Goal: Task Accomplishment & Management: Use online tool/utility

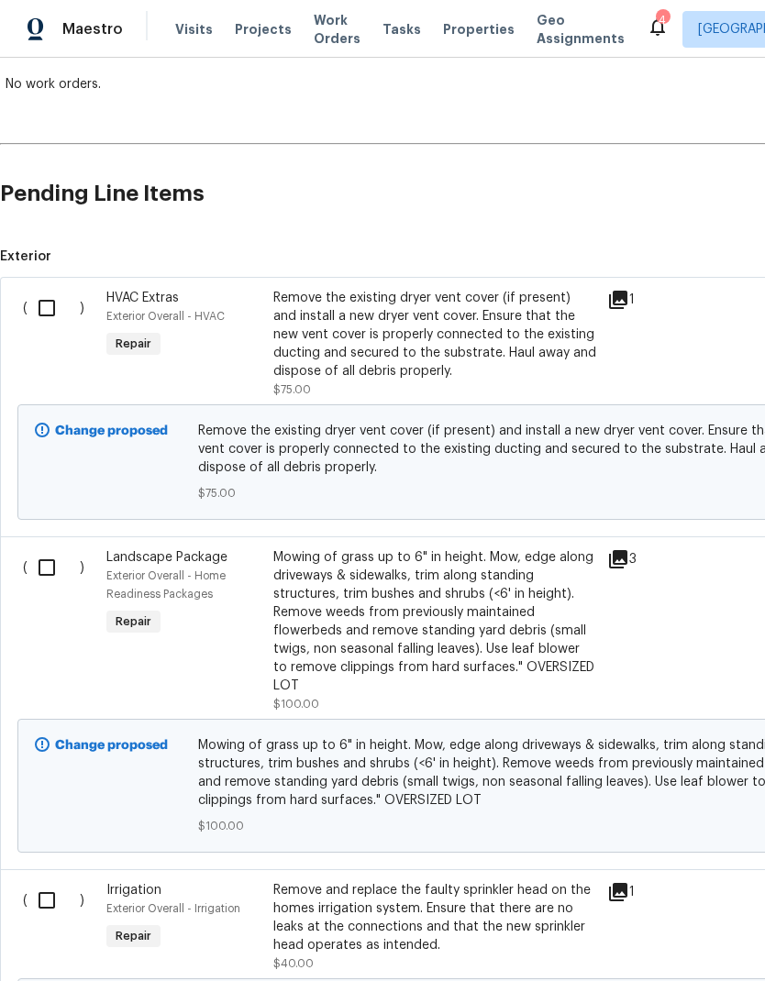
scroll to position [335, 0]
click at [56, 313] on input "checkbox" at bounding box center [54, 308] width 52 height 39
checkbox input "true"
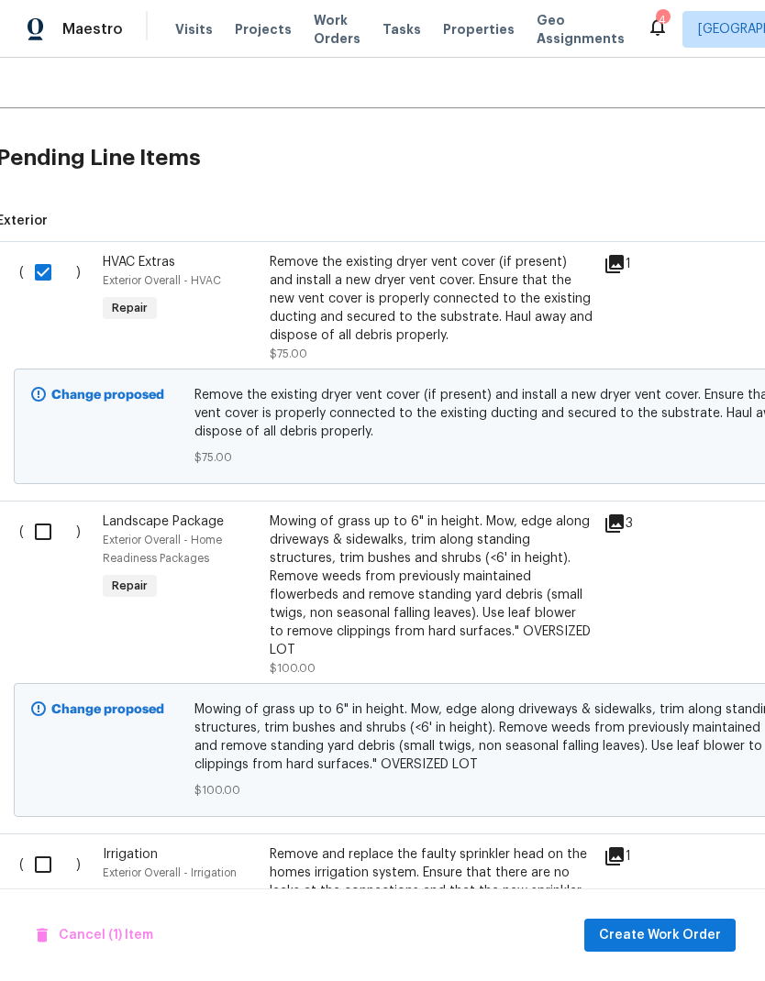
click at [47, 535] on input "checkbox" at bounding box center [50, 532] width 52 height 39
checkbox input "true"
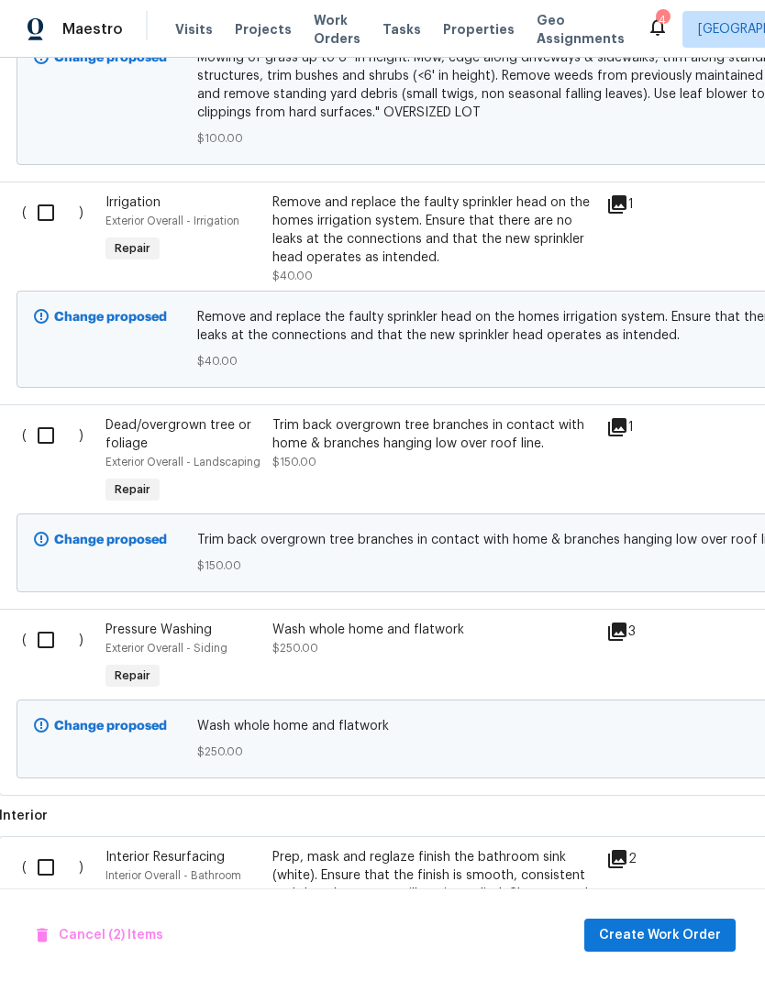
scroll to position [1024, 2]
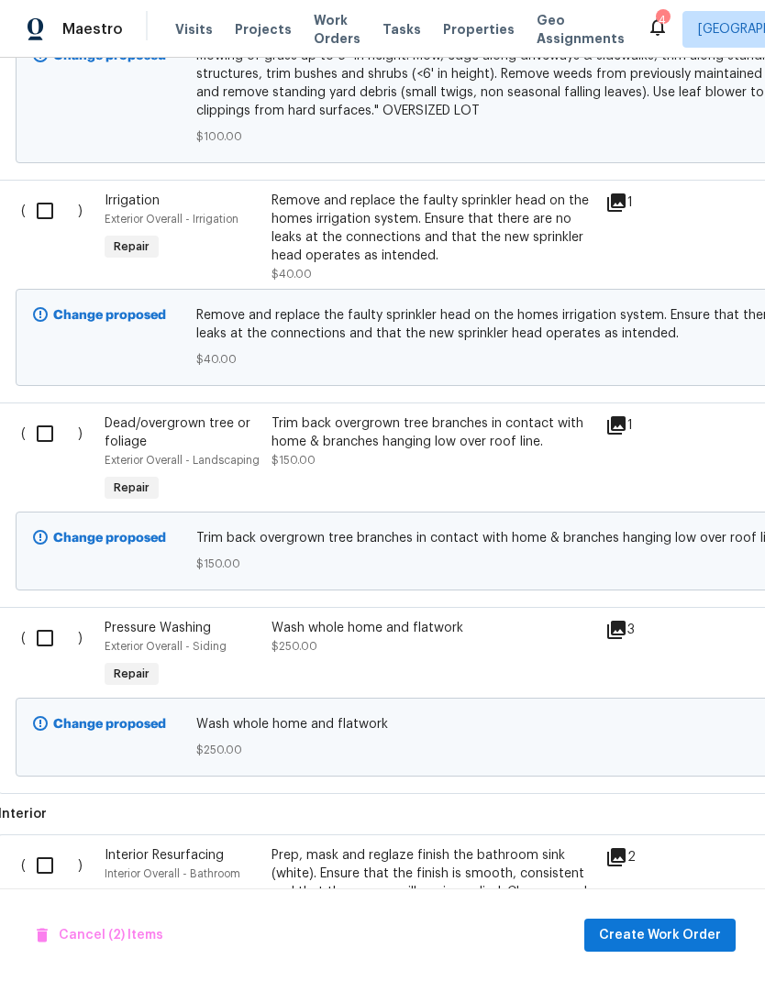
click at [50, 210] on input "checkbox" at bounding box center [52, 211] width 52 height 39
checkbox input "true"
click at [50, 437] on input "checkbox" at bounding box center [52, 433] width 52 height 39
checkbox input "true"
click at [38, 646] on input "checkbox" at bounding box center [52, 638] width 52 height 39
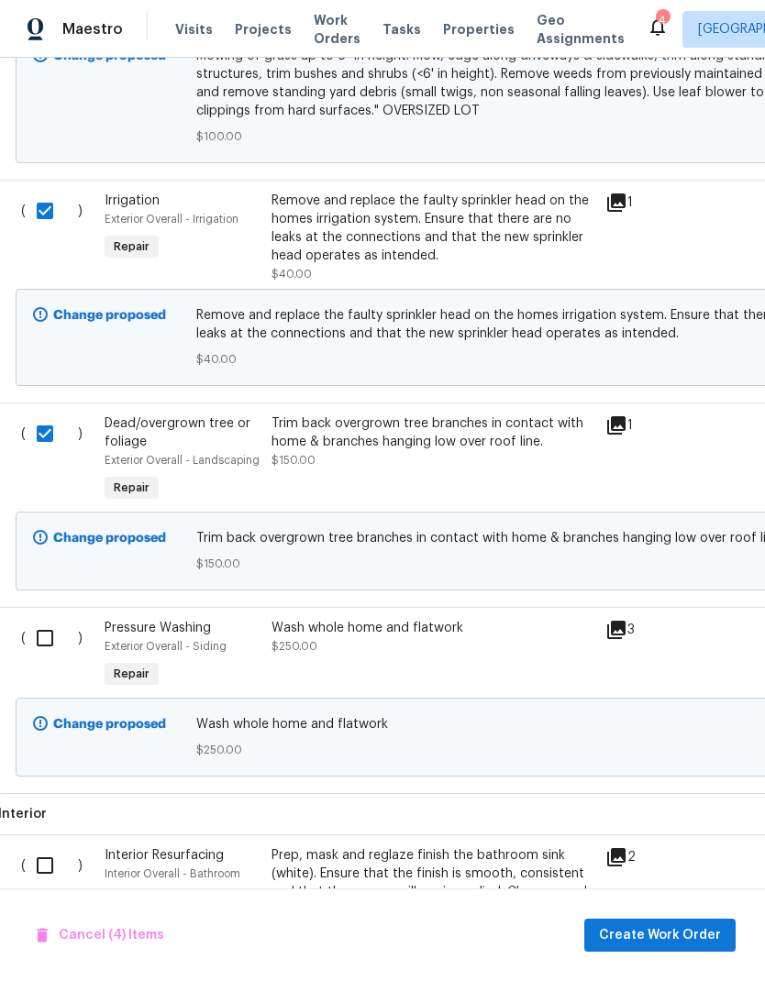
checkbox input "true"
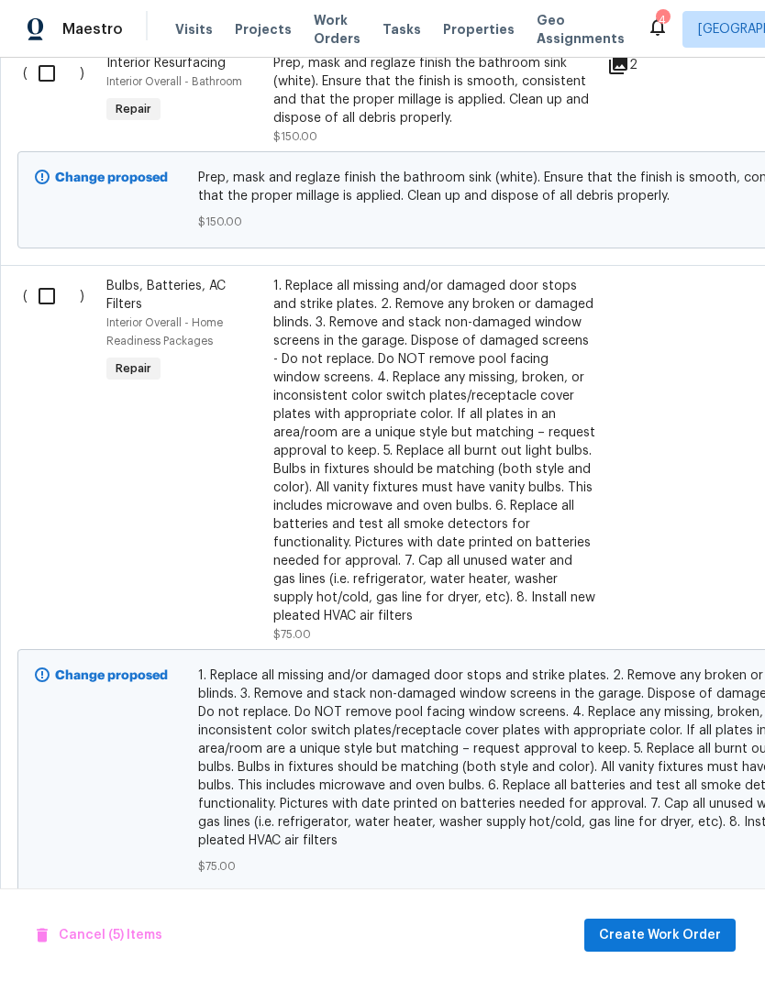
scroll to position [1816, 0]
click at [48, 76] on input "checkbox" at bounding box center [54, 73] width 52 height 39
checkbox input "true"
click at [41, 314] on input "checkbox" at bounding box center [54, 296] width 52 height 39
checkbox input "true"
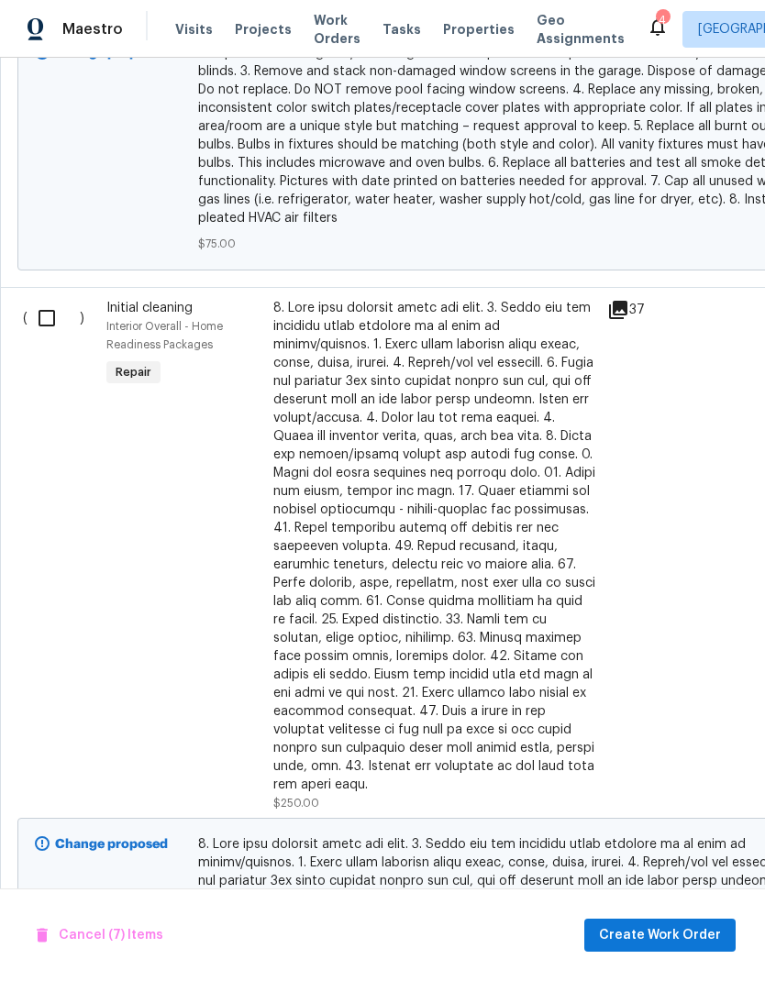
scroll to position [2439, 0]
click at [50, 320] on input "checkbox" at bounding box center [54, 318] width 52 height 39
checkbox input "true"
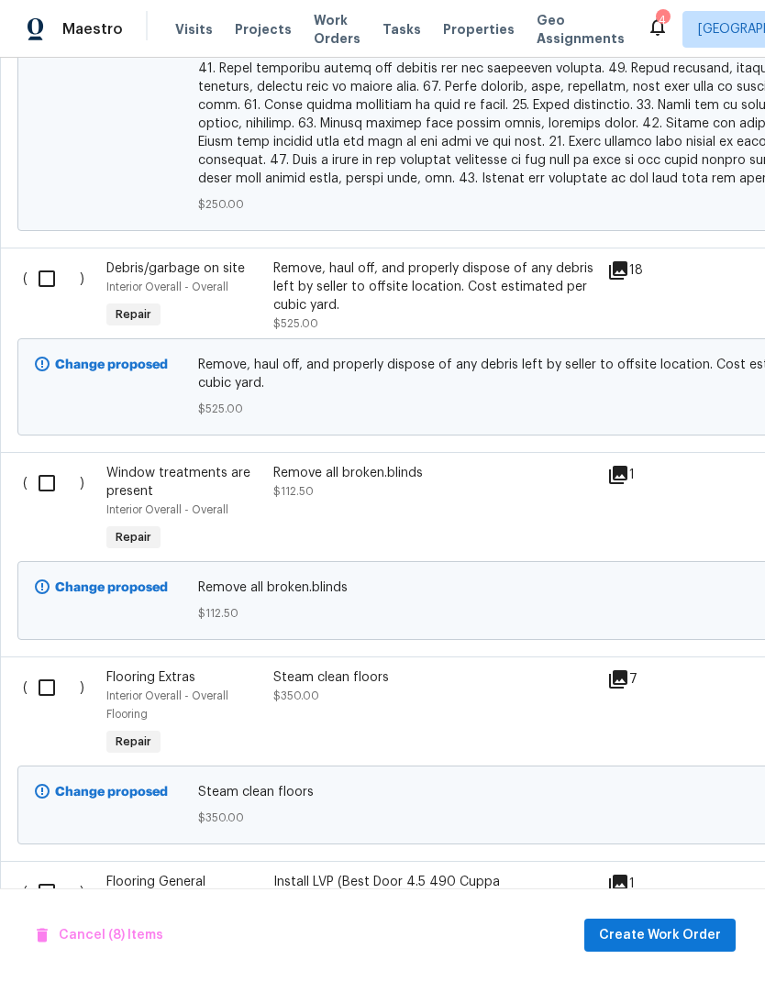
scroll to position [3326, 0]
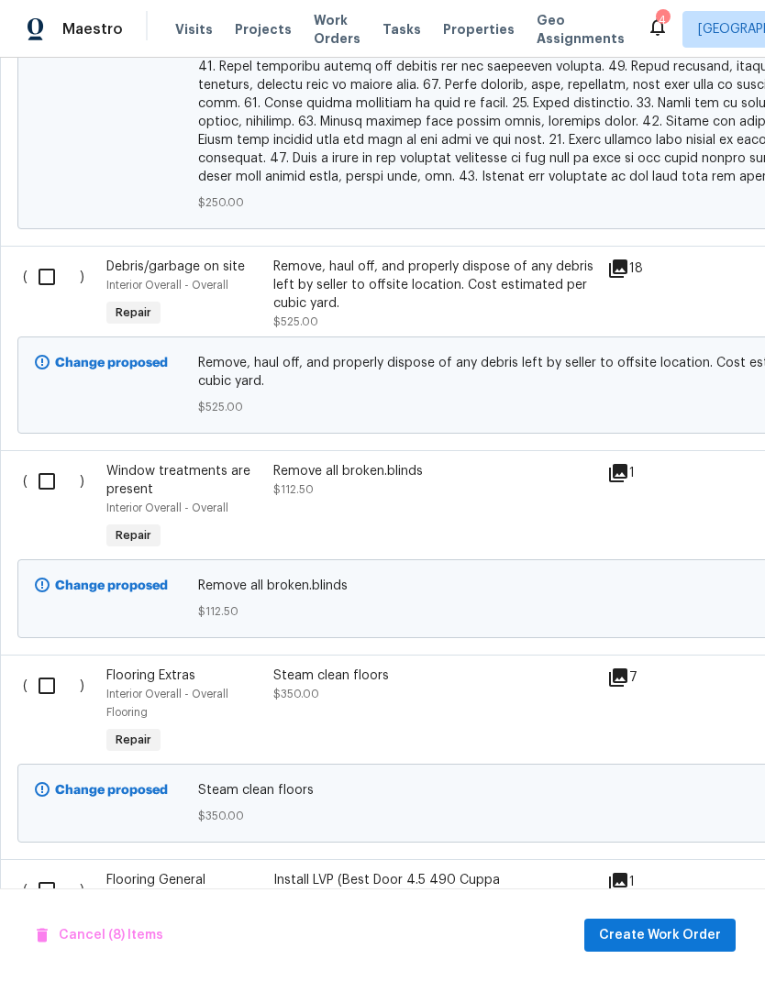
click at [36, 270] on input "checkbox" at bounding box center [54, 277] width 52 height 39
checkbox input "true"
click at [36, 462] on input "checkbox" at bounding box center [54, 481] width 52 height 39
checkbox input "true"
click at [45, 693] on input "checkbox" at bounding box center [54, 686] width 52 height 39
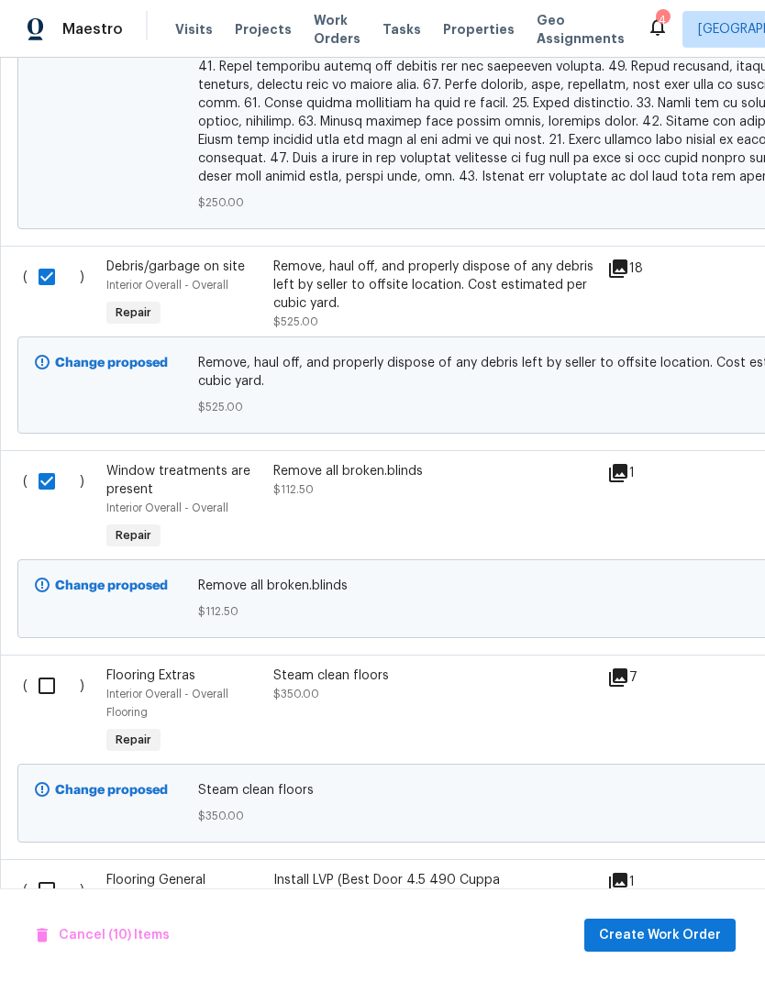
checkbox input "true"
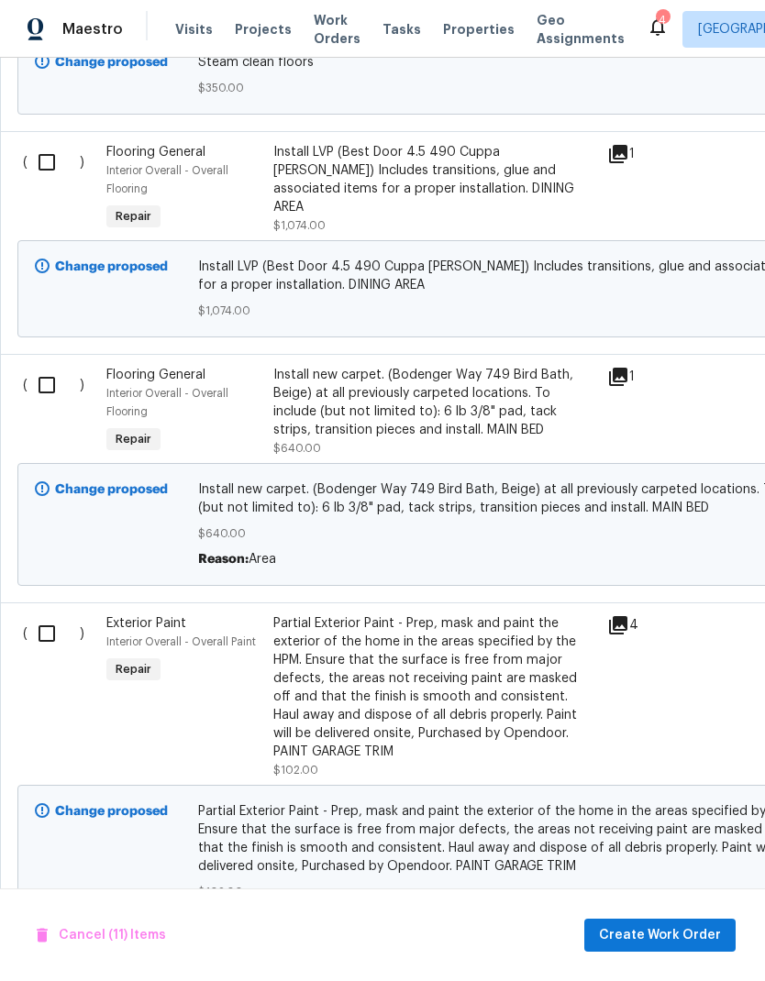
scroll to position [4059, 0]
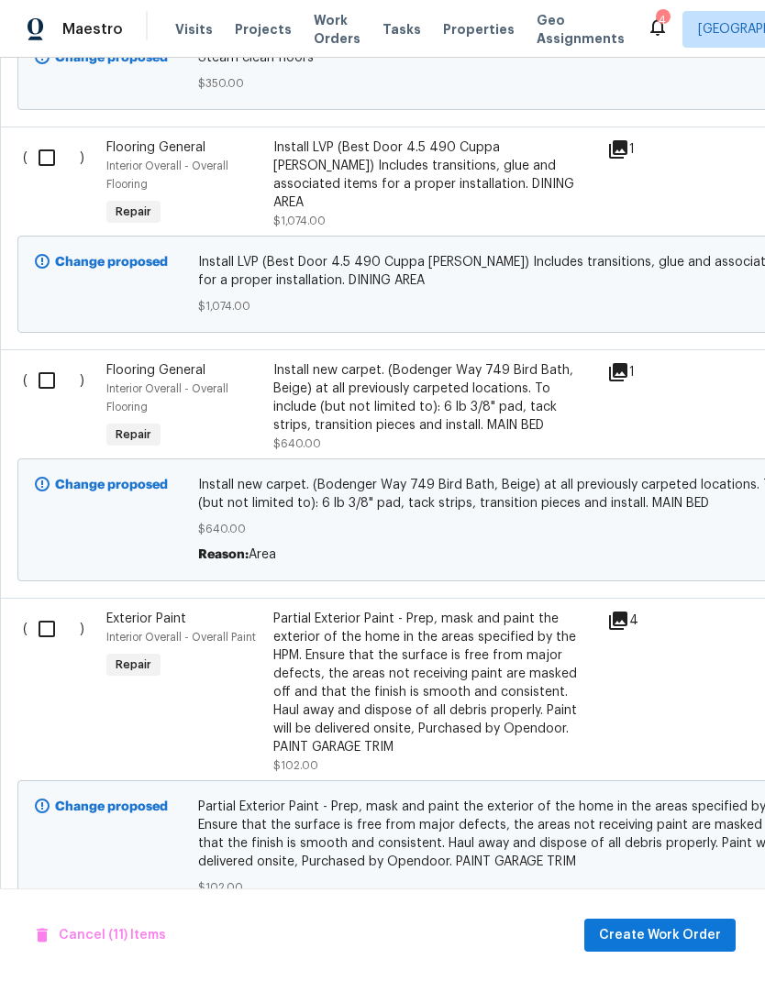
click at [42, 149] on input "checkbox" at bounding box center [54, 157] width 52 height 39
checkbox input "true"
click at [36, 378] on input "checkbox" at bounding box center [54, 380] width 52 height 39
checkbox input "true"
click at [48, 628] on input "checkbox" at bounding box center [54, 629] width 52 height 39
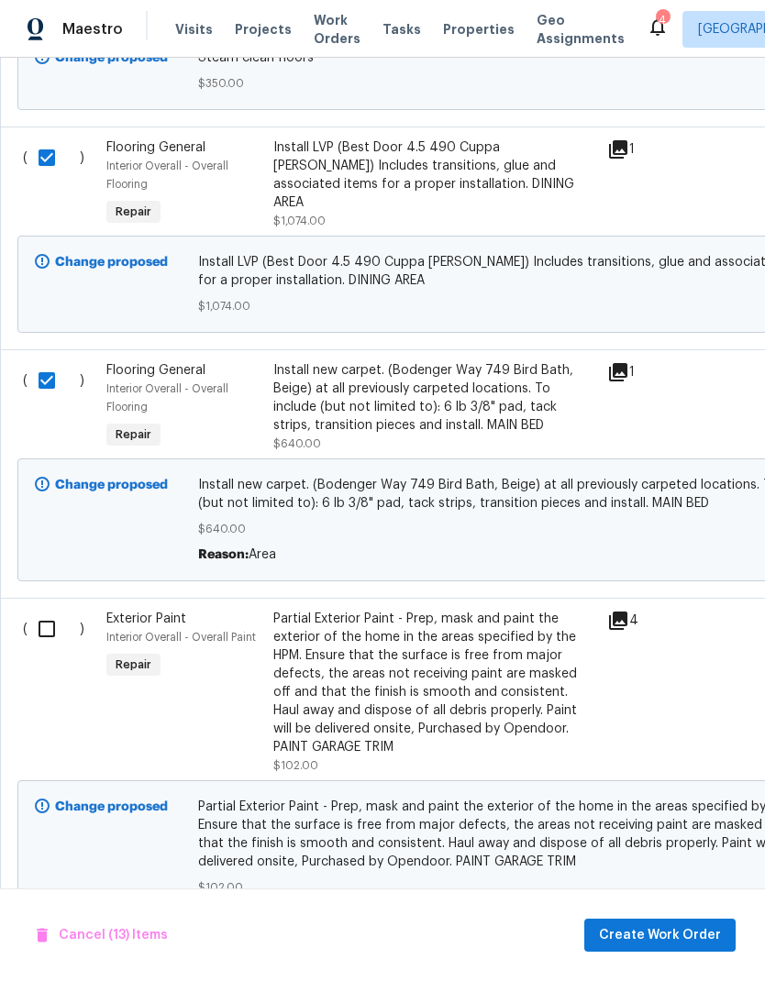
checkbox input "true"
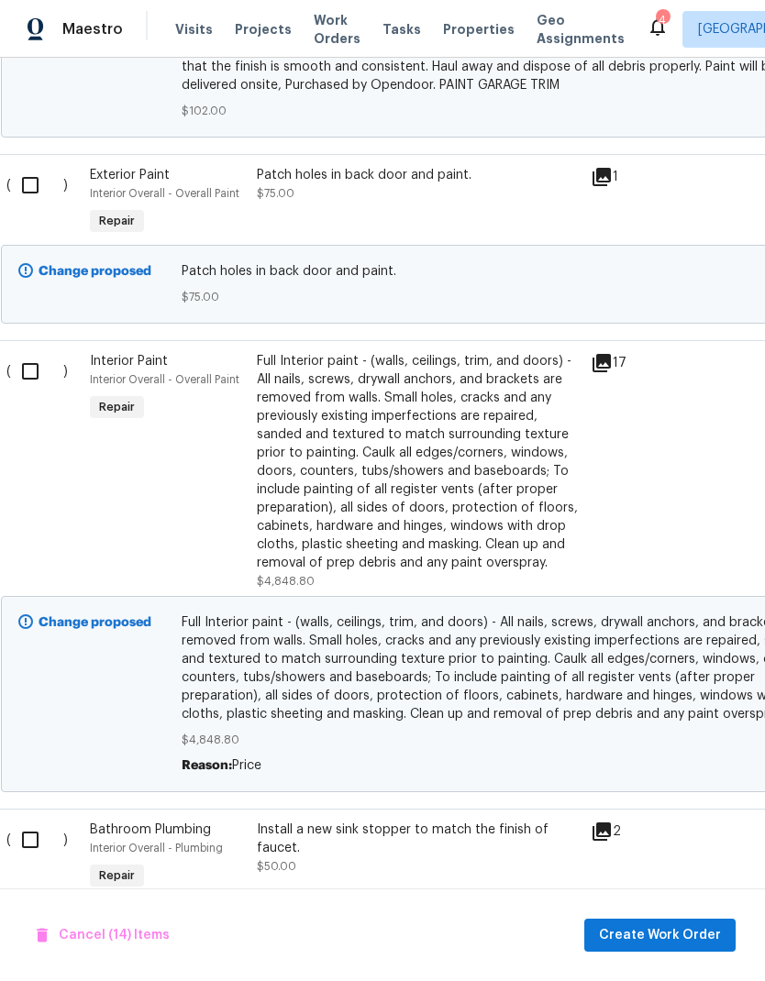
scroll to position [4863, 8]
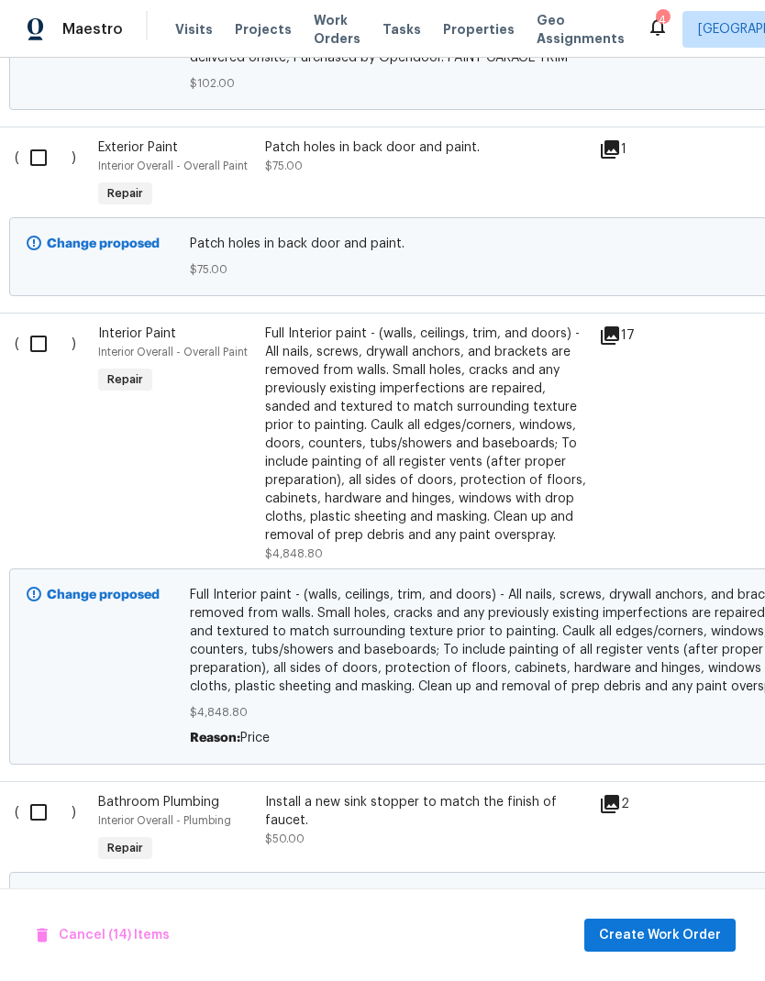
click at [33, 157] on input "checkbox" at bounding box center [45, 157] width 52 height 39
checkbox input "true"
click at [38, 345] on input "checkbox" at bounding box center [45, 344] width 52 height 39
checkbox input "true"
click at [52, 820] on input "checkbox" at bounding box center [45, 812] width 52 height 39
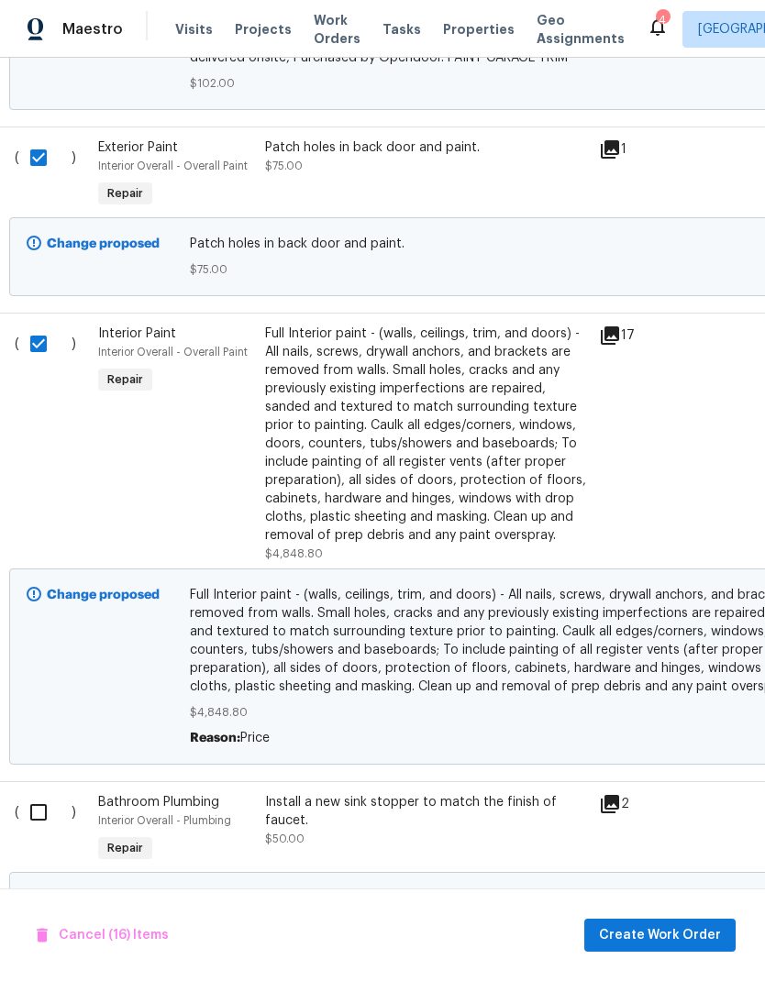
checkbox input "true"
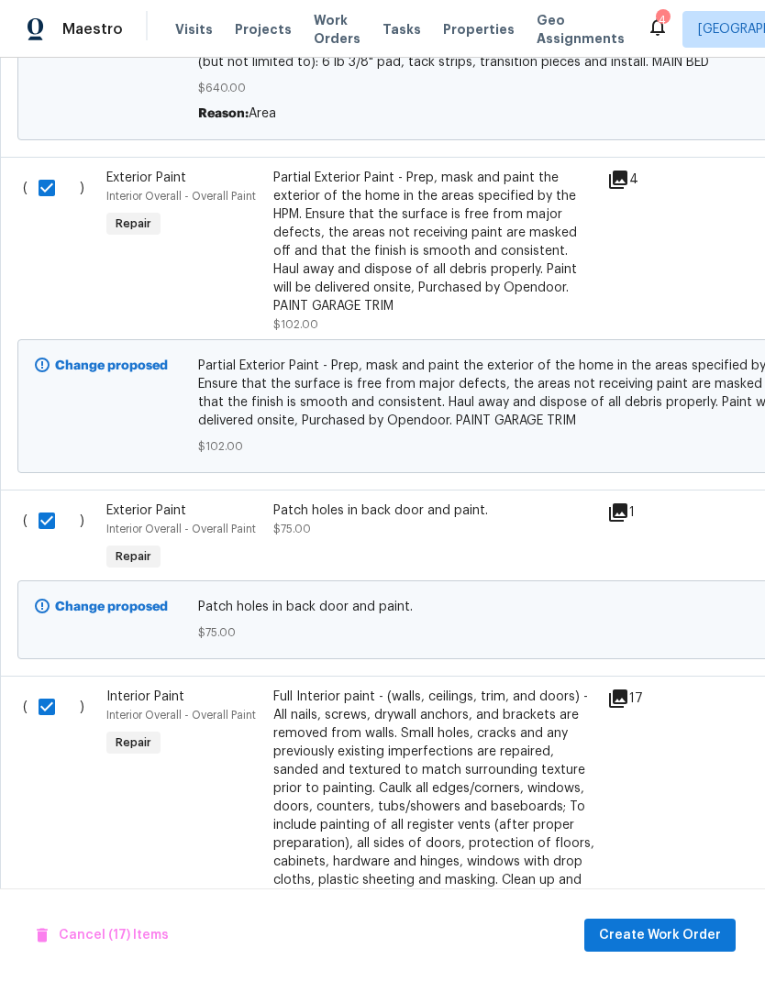
scroll to position [0, 0]
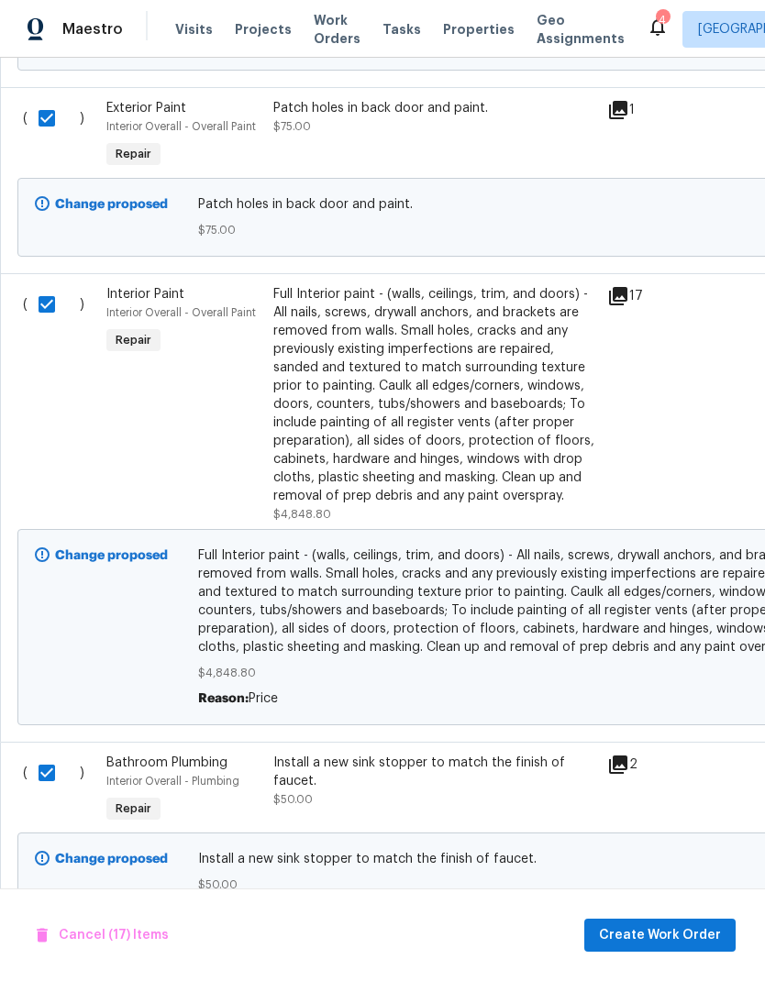
click at [645, 558] on span "Full Interior paint - (walls, ceilings, trim, and doors) - All nails, screws, d…" at bounding box center [518, 601] width 641 height 110
